Goal: Task Accomplishment & Management: Manage account settings

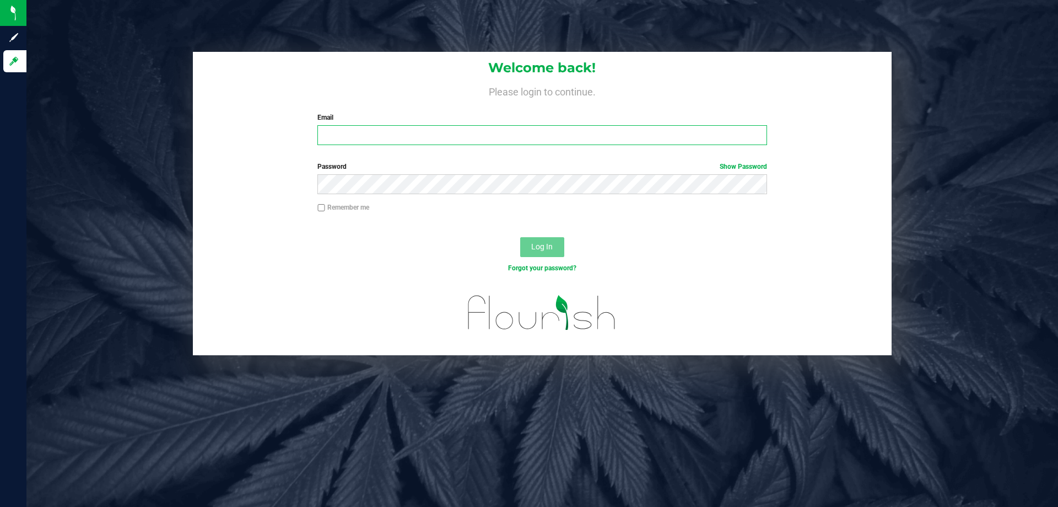
click at [482, 138] on input "Email" at bounding box center [541, 135] width 449 height 20
type input "[EMAIL_ADDRESS][DOMAIN_NAME]"
click at [520, 237] on button "Log In" at bounding box center [542, 247] width 44 height 20
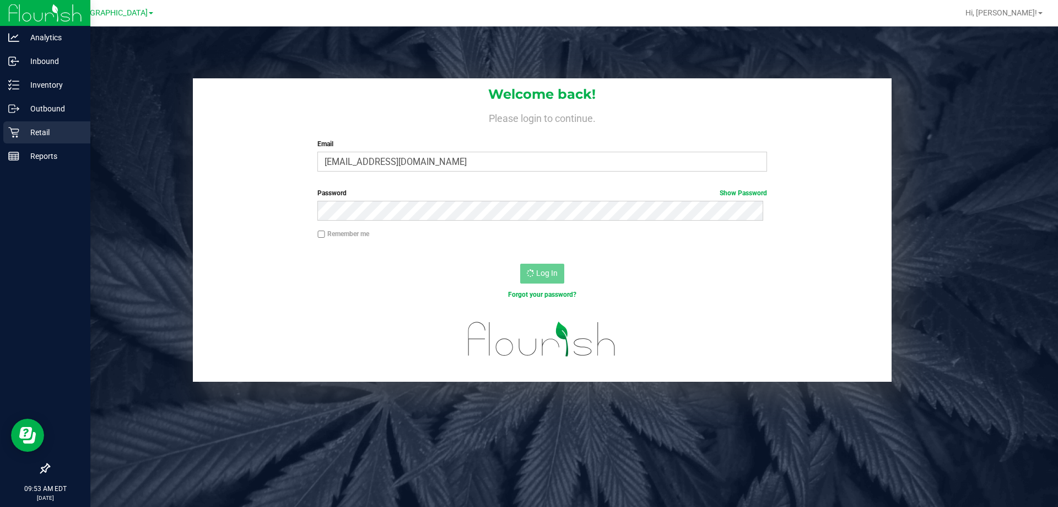
click at [14, 137] on icon at bounding box center [13, 132] width 11 height 11
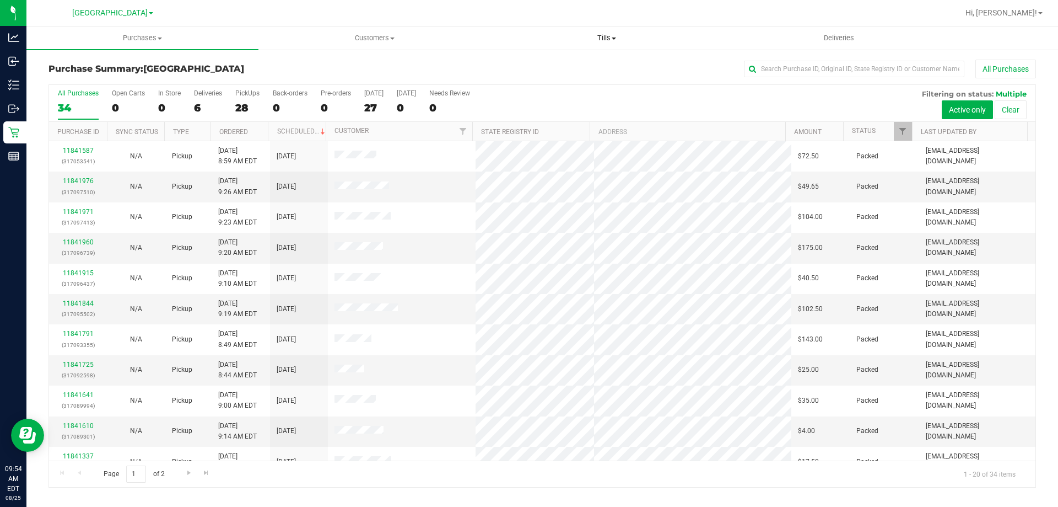
click at [610, 35] on span "Tills" at bounding box center [606, 38] width 231 height 10
click at [553, 62] on span "Manage tills" at bounding box center [528, 66] width 74 height 9
